Goal: Manage account settings

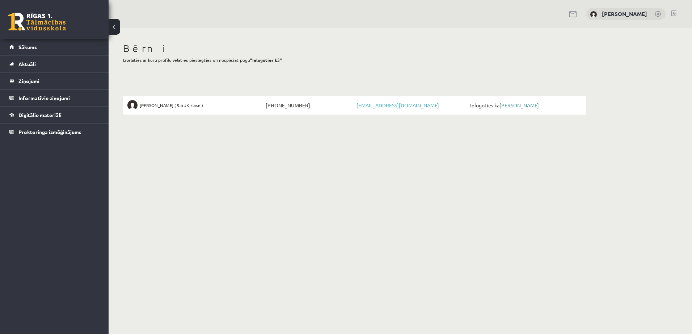
click at [509, 107] on link "[PERSON_NAME]" at bounding box center [518, 105] width 39 height 7
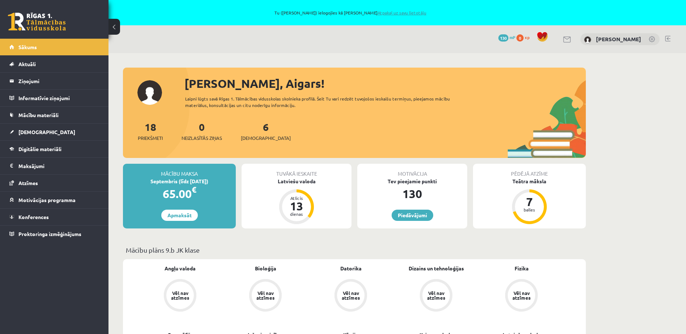
click at [390, 13] on link "Atpakaļ uz savu lietotāju" at bounding box center [402, 13] width 49 height 6
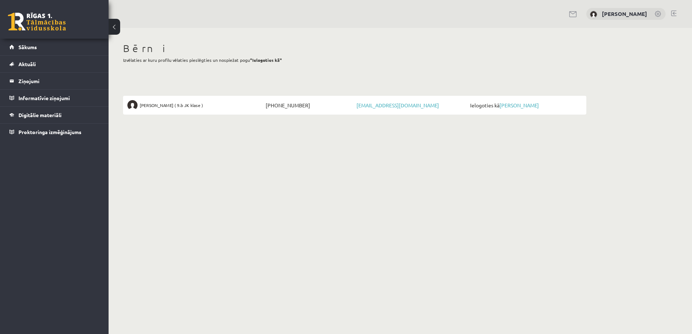
click at [658, 12] on link at bounding box center [658, 14] width 7 height 7
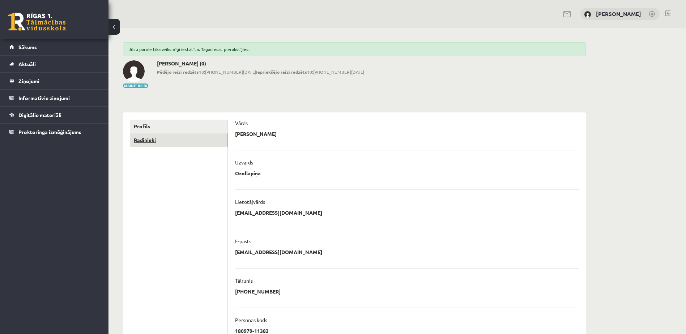
click at [198, 143] on link "Radinieki" at bounding box center [178, 140] width 97 height 13
